Goal: Transaction & Acquisition: Subscribe to service/newsletter

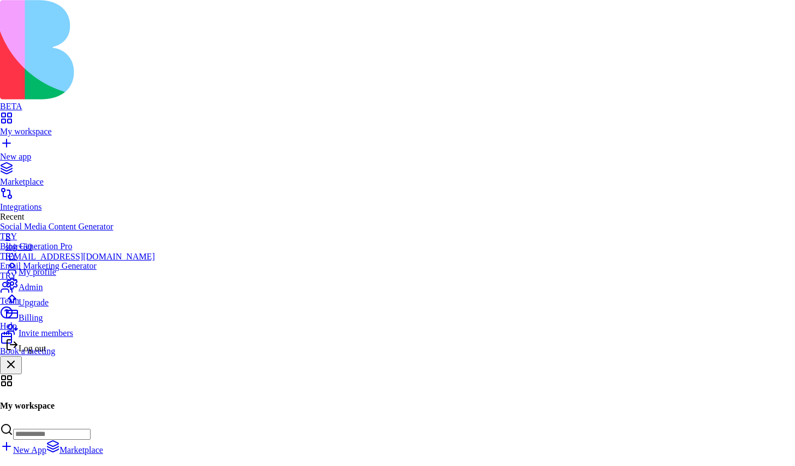
click at [49, 307] on span "Upgrade" at bounding box center [34, 302] width 30 height 9
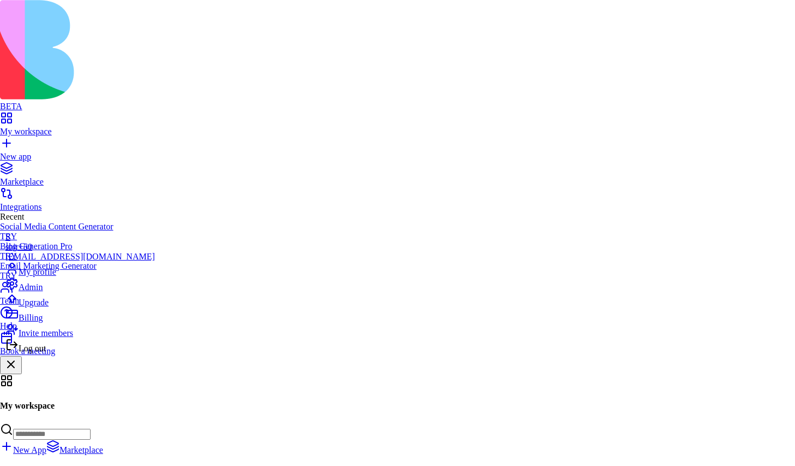
click at [39, 322] on span "Billing" at bounding box center [31, 317] width 24 height 9
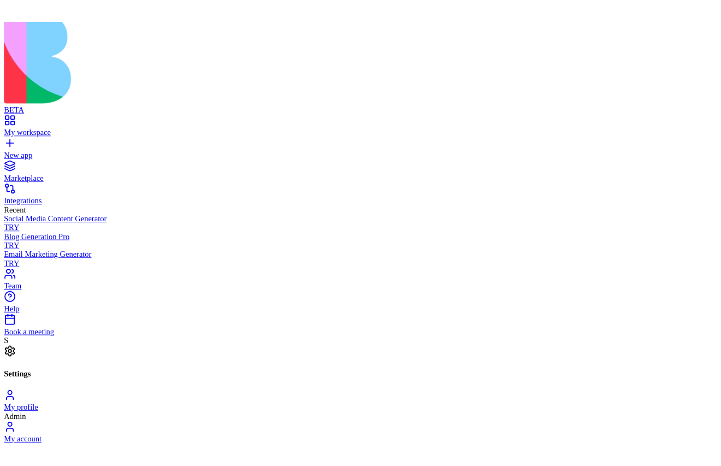
scroll to position [1, 0]
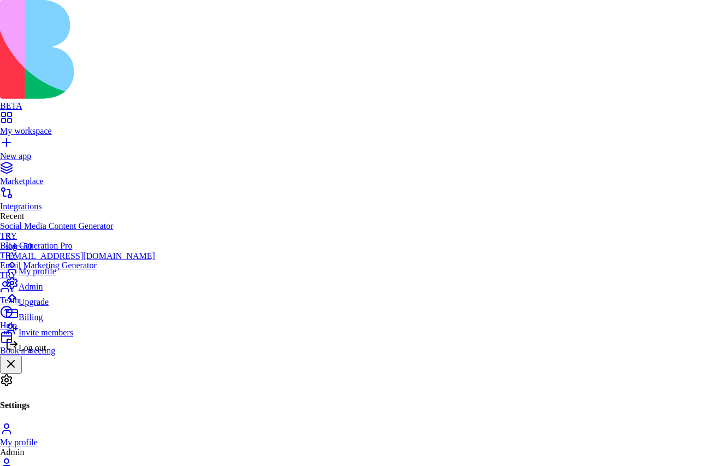
click at [49, 306] on span "Upgrade" at bounding box center [34, 301] width 30 height 9
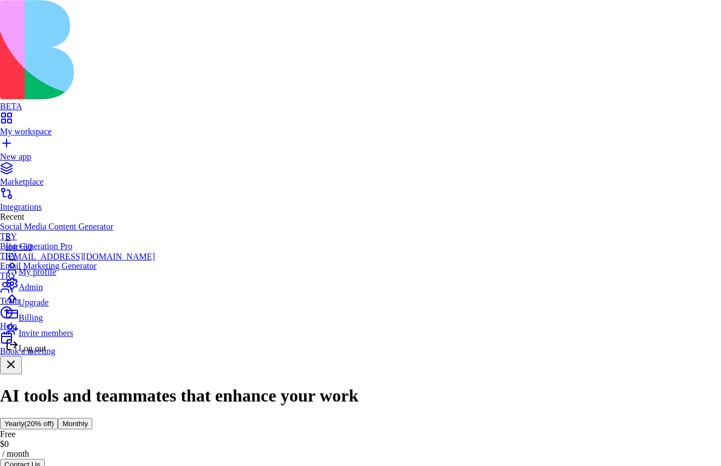
click at [57, 353] on div "Log out" at bounding box center [80, 345] width 150 height 15
